Goal: Task Accomplishment & Management: Use online tool/utility

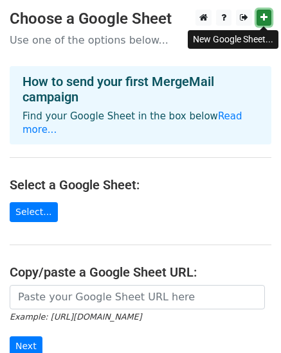
click at [262, 23] on link at bounding box center [263, 18] width 15 height 16
click at [198, 107] on div "How to send your first MergeMail campaign Find your Google Sheet in the box bel…" at bounding box center [140, 105] width 261 height 78
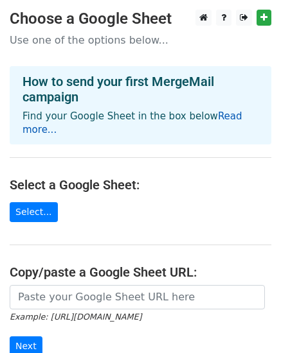
click at [205, 115] on link "Read more..." at bounding box center [132, 122] width 220 height 25
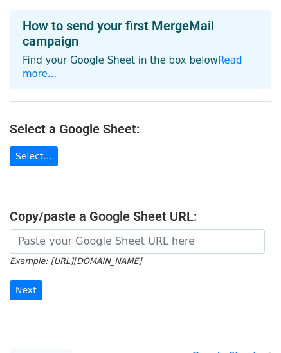
scroll to position [64, 0]
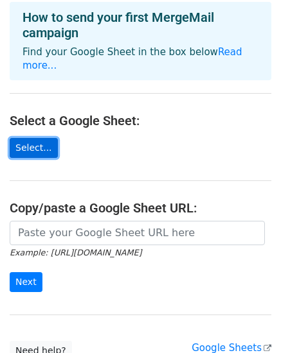
click at [28, 140] on link "Select..." at bounding box center [34, 148] width 48 height 20
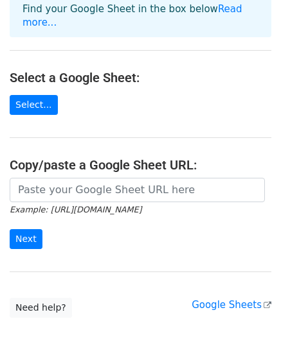
scroll to position [128, 0]
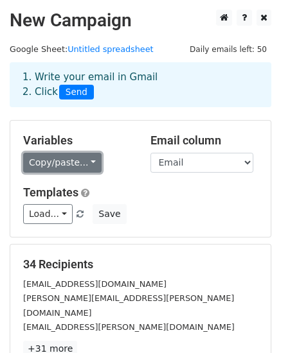
click at [67, 160] on link "Copy/paste..." at bounding box center [62, 163] width 78 height 20
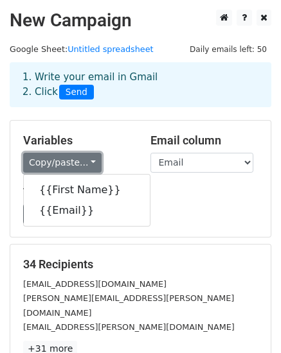
click at [67, 160] on link "Copy/paste..." at bounding box center [62, 163] width 78 height 20
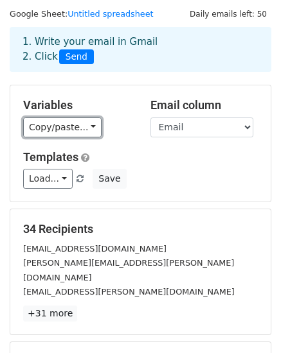
scroll to position [64, 0]
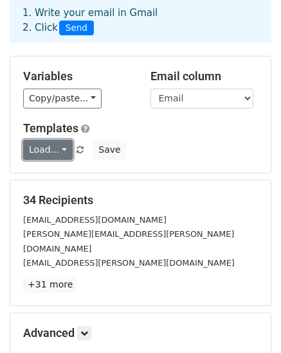
click at [49, 148] on link "Load..." at bounding box center [47, 150] width 49 height 20
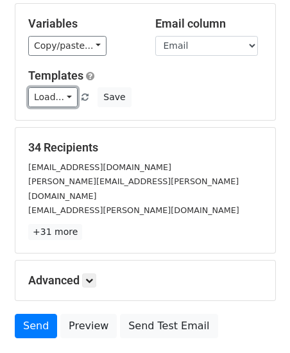
scroll to position [193, 0]
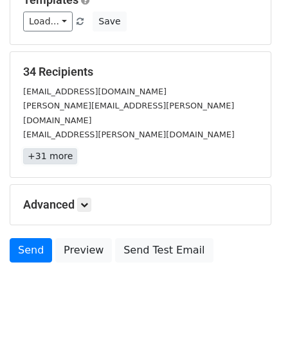
click at [48, 148] on link "+31 more" at bounding box center [50, 156] width 54 height 16
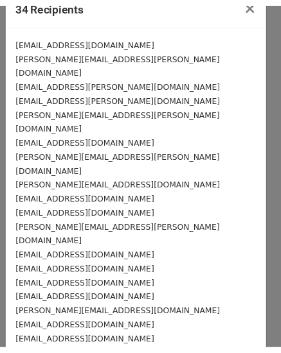
scroll to position [0, 0]
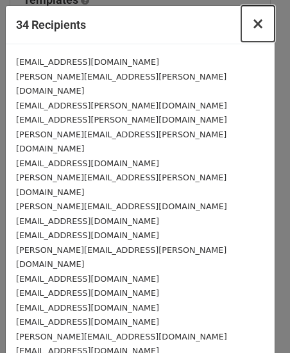
click at [252, 28] on span "×" at bounding box center [258, 24] width 13 height 18
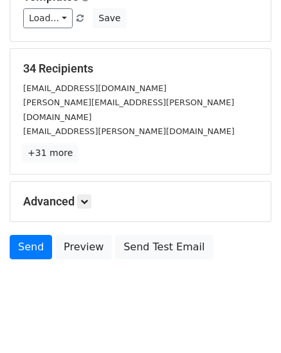
scroll to position [196, 0]
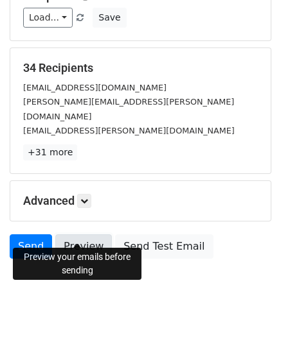
click at [80, 240] on link "Preview" at bounding box center [83, 246] width 56 height 24
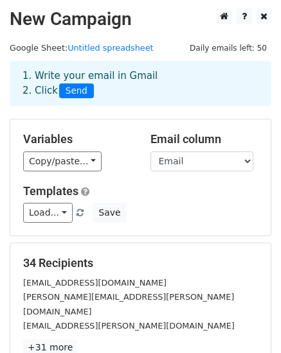
scroll to position [0, 0]
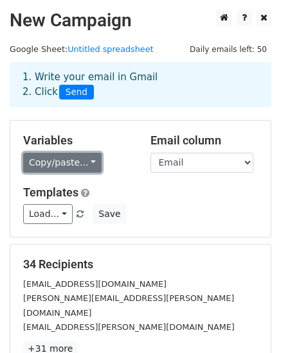
click at [52, 160] on link "Copy/paste..." at bounding box center [62, 163] width 78 height 20
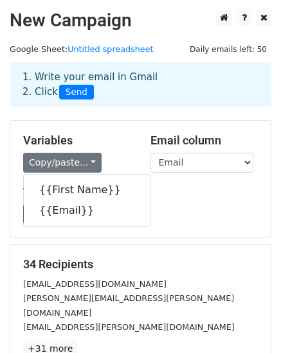
click at [61, 178] on div "{{First Name}} {{Email}}" at bounding box center [86, 200] width 127 height 53
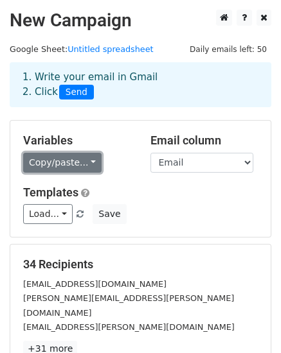
click at [53, 160] on link "Copy/paste..." at bounding box center [62, 163] width 78 height 20
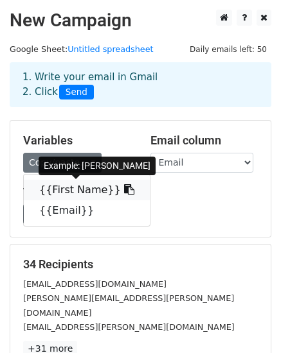
click at [124, 194] on icon at bounding box center [129, 189] width 10 height 10
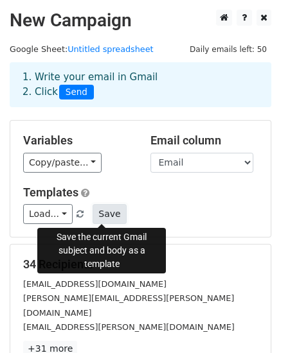
click at [96, 220] on button "Save" at bounding box center [108, 214] width 33 height 20
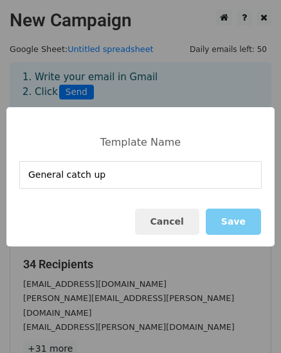
type input "General catch up"
click at [229, 216] on button "Save" at bounding box center [232, 222] width 55 height 26
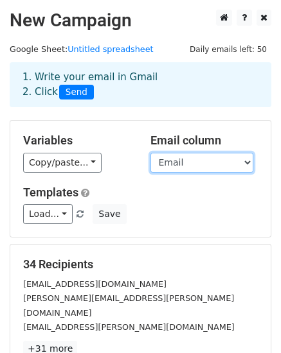
click at [173, 162] on select "First Name Email" at bounding box center [201, 163] width 103 height 20
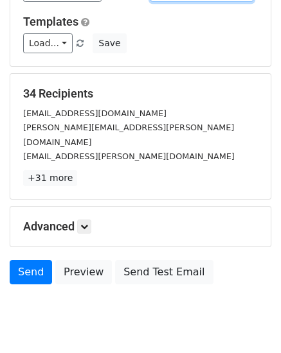
scroll to position [193, 0]
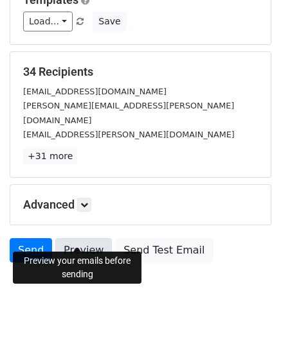
click at [76, 238] on link "Preview" at bounding box center [83, 250] width 56 height 24
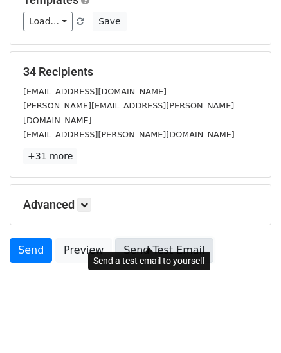
click at [151, 238] on link "Send Test Email" at bounding box center [164, 250] width 98 height 24
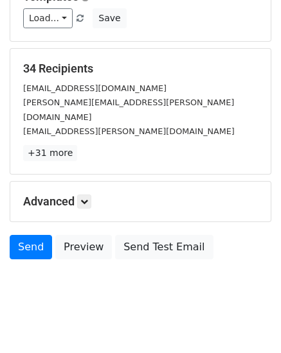
scroll to position [196, 0]
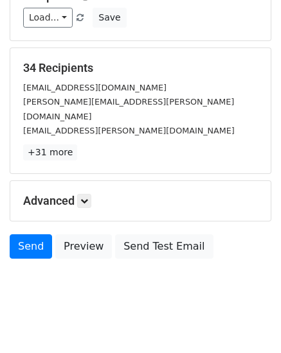
click at [63, 194] on h5 "Advanced" at bounding box center [140, 201] width 234 height 14
click at [91, 194] on link at bounding box center [84, 201] width 14 height 14
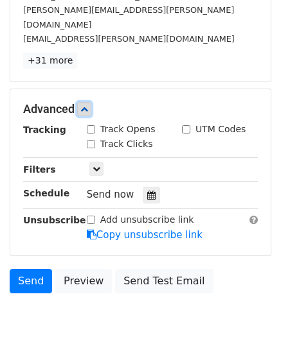
scroll to position [322, 0]
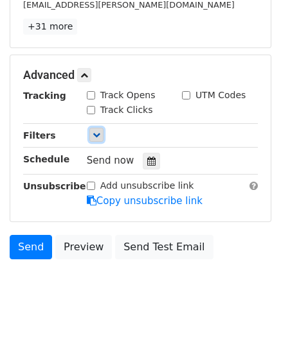
click at [103, 128] on link at bounding box center [96, 135] width 14 height 14
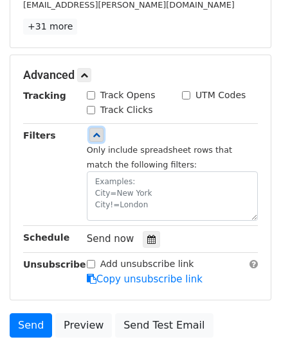
click at [103, 128] on link at bounding box center [96, 135] width 14 height 14
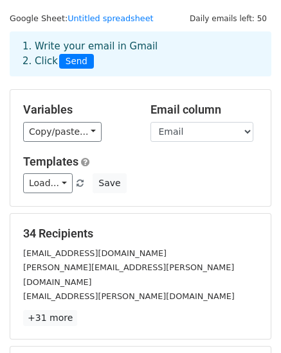
scroll to position [1, 0]
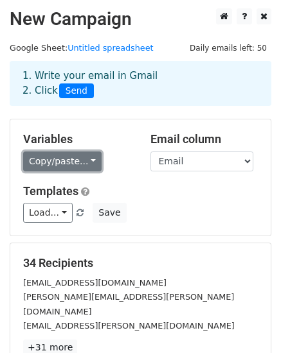
click at [66, 159] on link "Copy/paste..." at bounding box center [62, 162] width 78 height 20
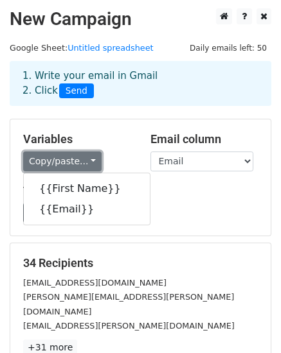
click at [66, 159] on link "Copy/paste..." at bounding box center [62, 162] width 78 height 20
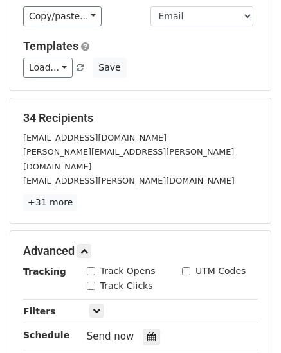
scroll to position [322, 0]
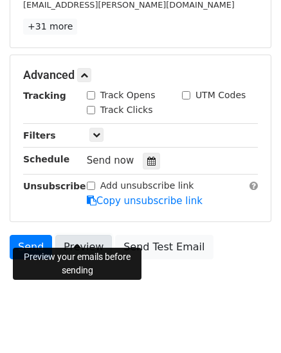
click at [79, 235] on link "Preview" at bounding box center [83, 247] width 56 height 24
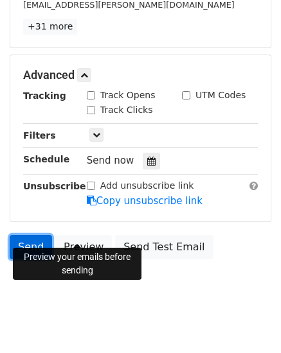
click at [39, 235] on link "Send" at bounding box center [31, 247] width 42 height 24
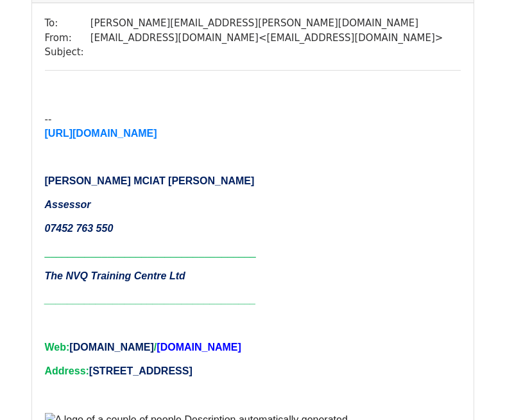
scroll to position [1027, 0]
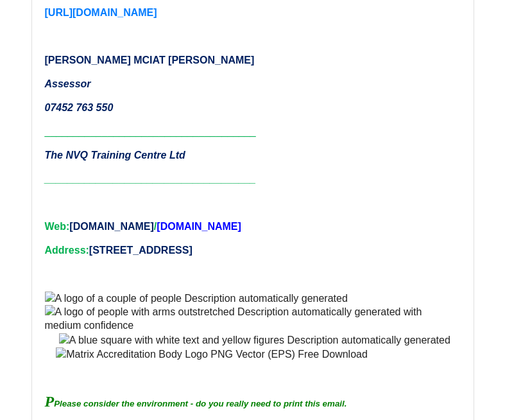
scroll to position [2311, 0]
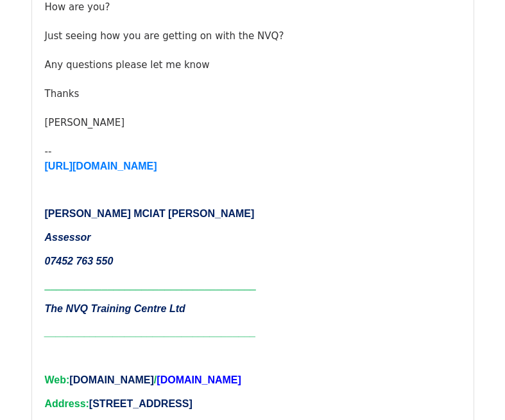
scroll to position [2696, 0]
